Goal: Use online tool/utility: Utilize a website feature to perform a specific function

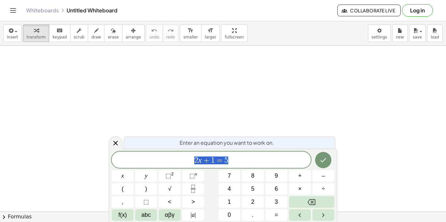
scroll to position [0, 0]
click at [191, 189] on rect "Fraction" at bounding box center [193, 189] width 5 height 0
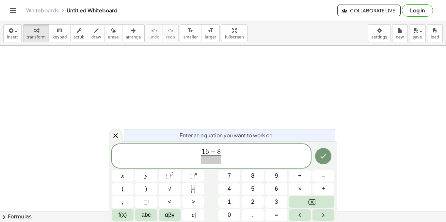
click at [210, 162] on span at bounding box center [211, 160] width 21 height 9
click at [324, 159] on icon "Done" at bounding box center [323, 156] width 8 height 8
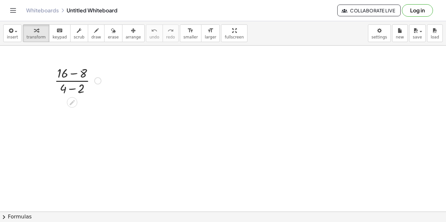
click at [67, 74] on div at bounding box center [77, 80] width 53 height 33
click at [82, 73] on div at bounding box center [77, 80] width 53 height 33
click at [77, 87] on div at bounding box center [77, 80] width 53 height 33
click at [78, 125] on div at bounding box center [77, 113] width 53 height 33
click at [77, 116] on div at bounding box center [77, 113] width 53 height 33
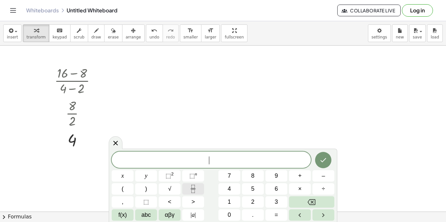
click at [194, 187] on icon "Fraction" at bounding box center [192, 186] width 3 height 3
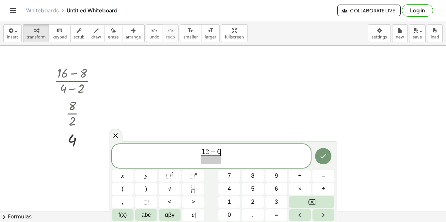
click at [209, 161] on span at bounding box center [211, 160] width 21 height 9
click at [321, 157] on icon "Done" at bounding box center [323, 156] width 6 height 4
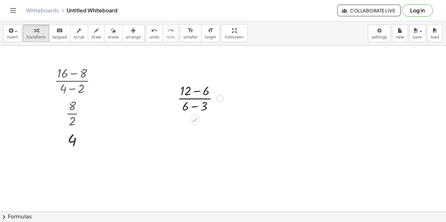
click at [187, 97] on div at bounding box center [200, 98] width 53 height 33
click at [200, 92] on div at bounding box center [200, 98] width 53 height 33
click at [194, 135] on div at bounding box center [200, 130] width 53 height 33
click at [191, 141] on div at bounding box center [200, 130] width 53 height 33
click at [197, 132] on div at bounding box center [200, 130] width 53 height 33
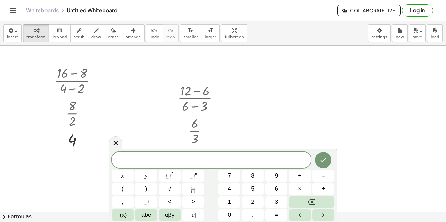
scroll to position [1, 0]
click at [302, 185] on button "×" at bounding box center [300, 188] width 22 height 11
click at [327, 157] on button "Done" at bounding box center [323, 160] width 16 height 16
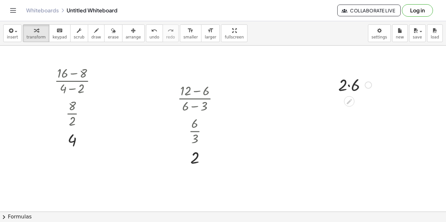
click at [348, 83] on div at bounding box center [355, 84] width 40 height 22
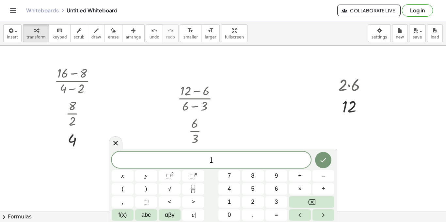
scroll to position [2, 0]
click at [304, 191] on button "×" at bounding box center [300, 188] width 22 height 11
click at [328, 163] on button "Done" at bounding box center [323, 160] width 16 height 16
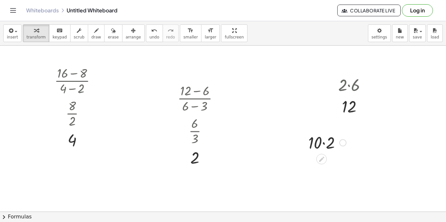
click at [321, 145] on div at bounding box center [327, 142] width 45 height 22
click at [325, 143] on div at bounding box center [327, 142] width 45 height 22
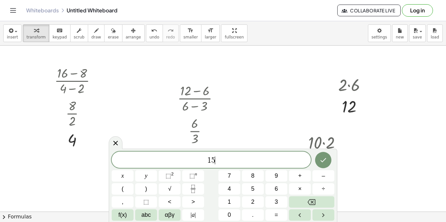
scroll to position [3, 0]
click at [308, 188] on button "×" at bounding box center [300, 188] width 22 height 11
click at [325, 157] on icon "Done" at bounding box center [323, 160] width 8 height 8
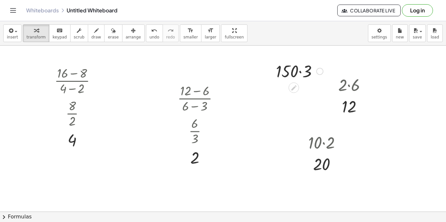
click at [302, 74] on div at bounding box center [299, 71] width 54 height 22
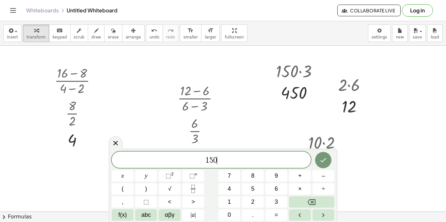
scroll to position [4, 0]
click at [297, 191] on button "×" at bounding box center [300, 188] width 22 height 11
click at [325, 159] on icon "Done" at bounding box center [323, 160] width 6 height 4
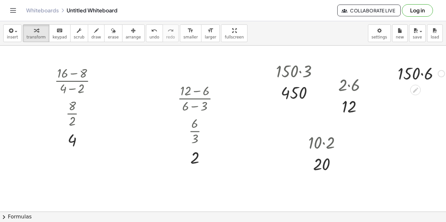
click at [415, 74] on div at bounding box center [420, 73] width 53 height 22
click at [423, 75] on div at bounding box center [420, 73] width 53 height 22
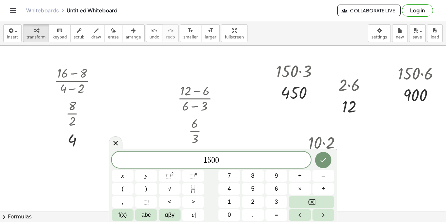
scroll to position [6, 0]
click at [318, 189] on button "÷" at bounding box center [323, 188] width 22 height 11
click at [323, 164] on button "Done" at bounding box center [323, 160] width 16 height 16
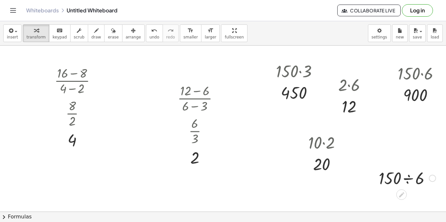
click at [407, 179] on div at bounding box center [406, 178] width 63 height 22
